Goal: Task Accomplishment & Management: Use online tool/utility

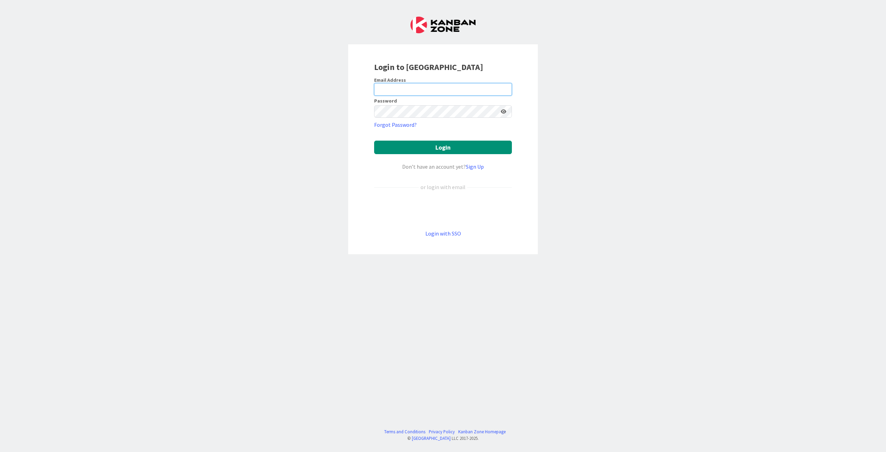
click at [448, 88] on input "email" at bounding box center [443, 89] width 138 height 12
type input "[PERSON_NAME][EMAIL_ADDRESS][DOMAIN_NAME]"
click at [789, 168] on div "Login to [GEOGRAPHIC_DATA] Email Address [EMAIL_ADDRESS][DOMAIN_NAME] Password …" at bounding box center [443, 226] width 886 height 452
click at [428, 148] on button "Login" at bounding box center [443, 148] width 138 height 14
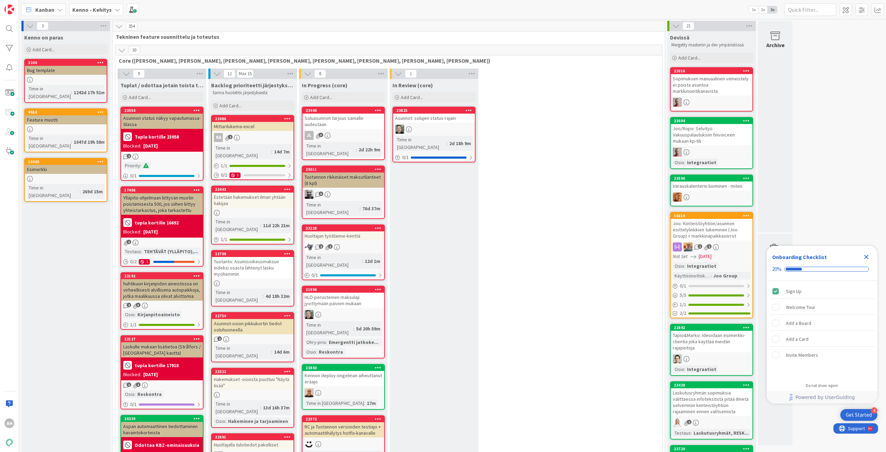
click at [870, 260] on icon "Close Checklist" at bounding box center [866, 257] width 8 height 8
click at [116, 9] on icon at bounding box center [118, 10] width 6 height 6
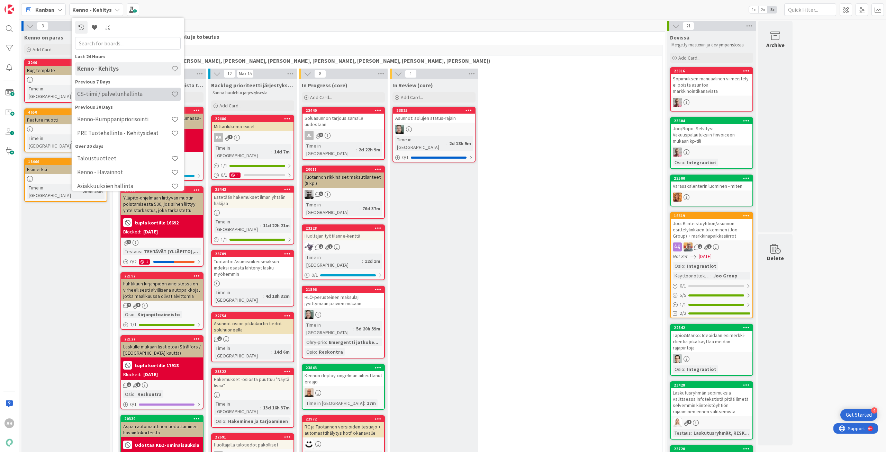
click at [113, 96] on h4 "CS-tiimi / palvelunhallinta" at bounding box center [124, 93] width 94 height 7
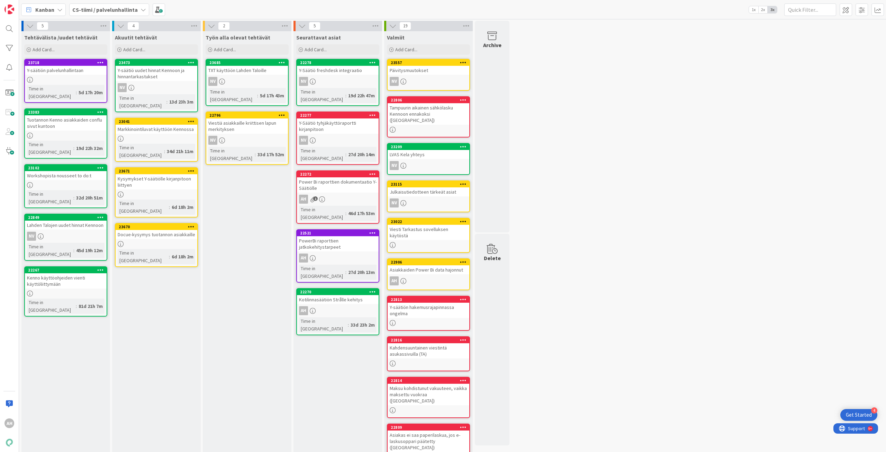
click at [142, 10] on icon at bounding box center [144, 10] width 6 height 6
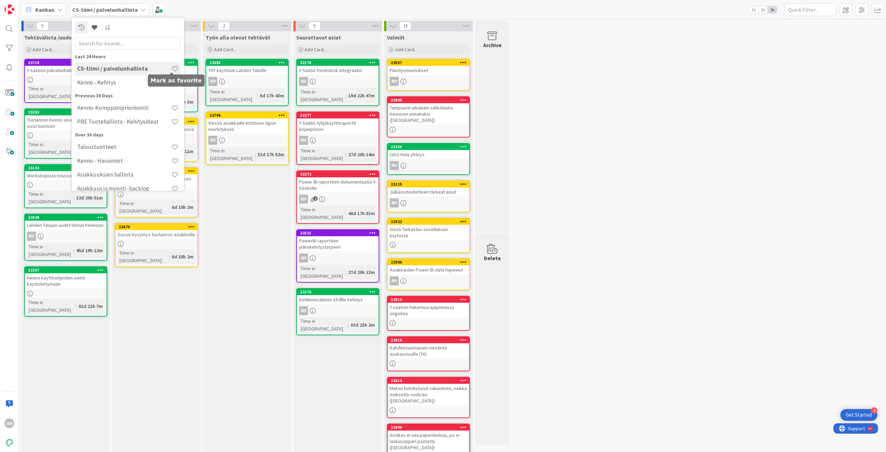
click at [171, 68] on span at bounding box center [174, 68] width 7 height 7
click at [600, 91] on div "5 Tehtävälista /uudet tehtävät Add Card... 23718 Y-säätiön palvelunhallintaan T…" at bounding box center [452, 255] width 864 height 469
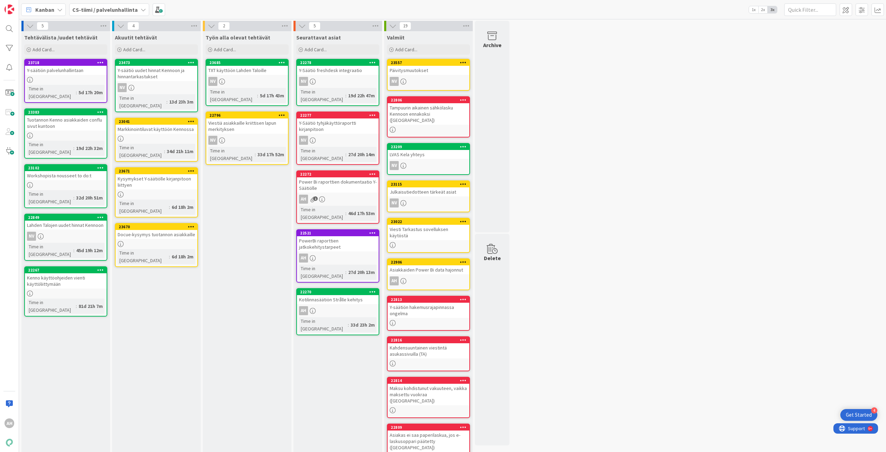
click at [142, 8] on icon at bounding box center [144, 10] width 6 height 6
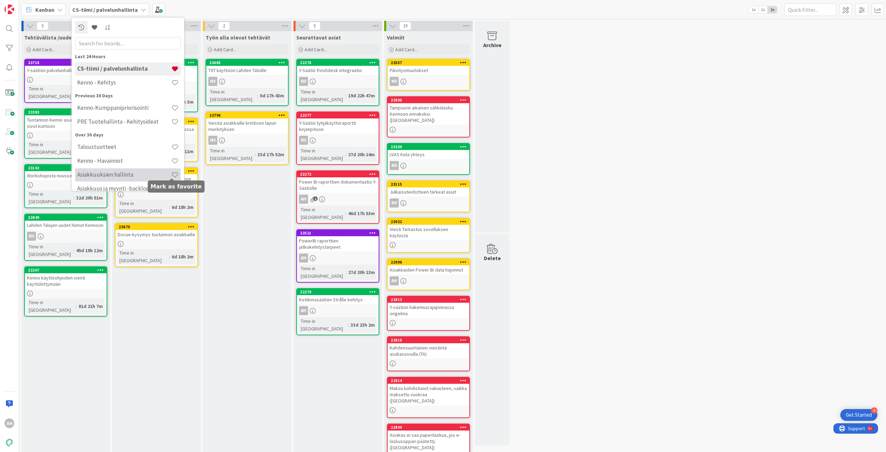
click at [172, 176] on span at bounding box center [174, 174] width 7 height 7
click at [603, 125] on div "5 Tehtävälista /uudet tehtävät Add Card... 23718 Y-säätiön palvelunhallintaan T…" at bounding box center [452, 255] width 864 height 469
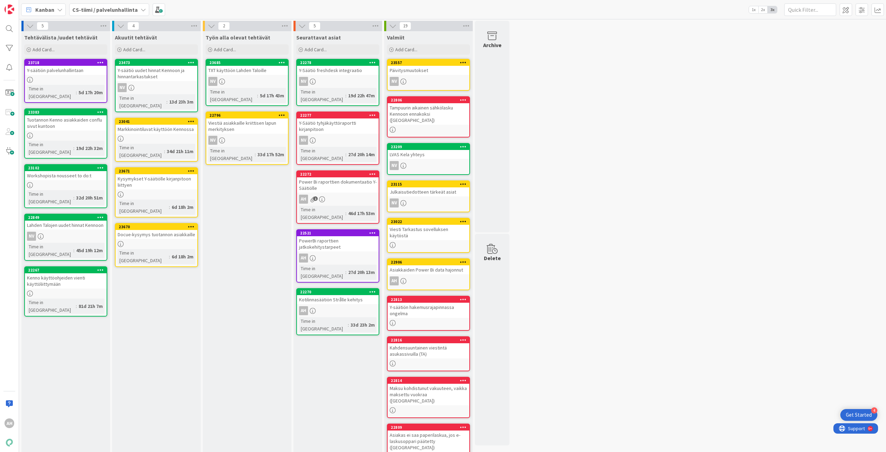
click at [83, 72] on div "Y-säätiön palvelunhallintaan" at bounding box center [66, 70] width 82 height 9
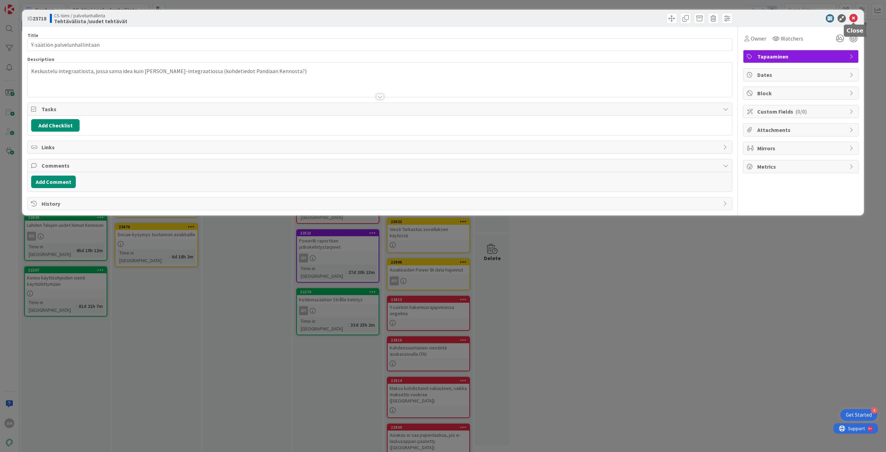
click at [853, 18] on icon at bounding box center [854, 18] width 8 height 8
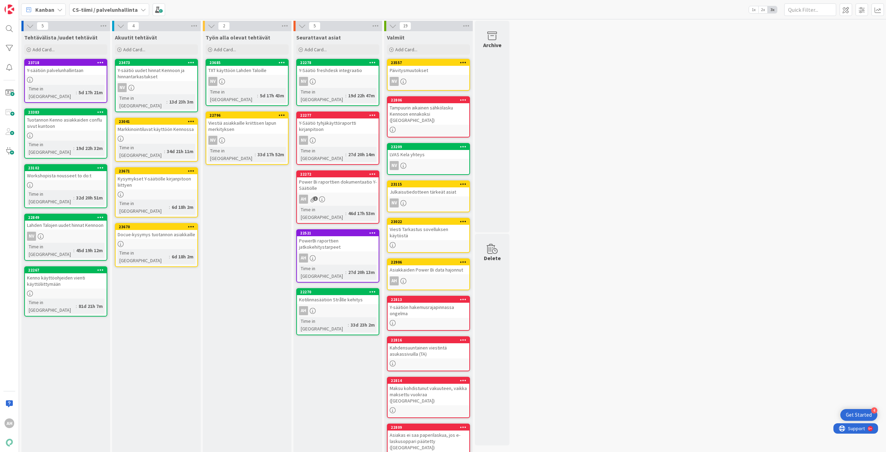
click at [86, 232] on div "NV" at bounding box center [66, 236] width 82 height 9
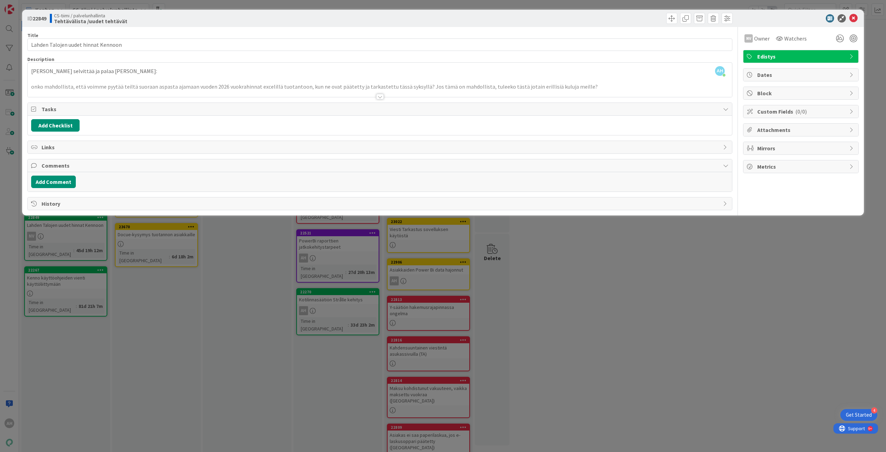
click at [378, 97] on div at bounding box center [380, 97] width 8 height 6
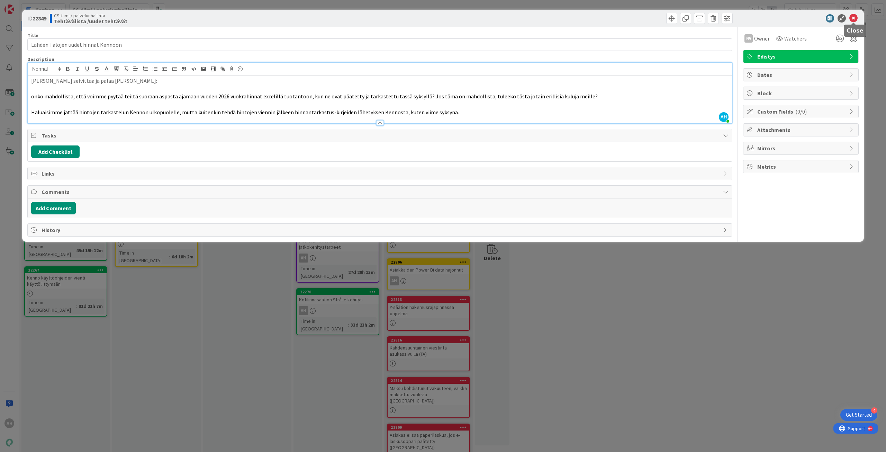
click at [852, 18] on icon at bounding box center [854, 18] width 8 height 8
